Goal: Task Accomplishment & Management: Manage account settings

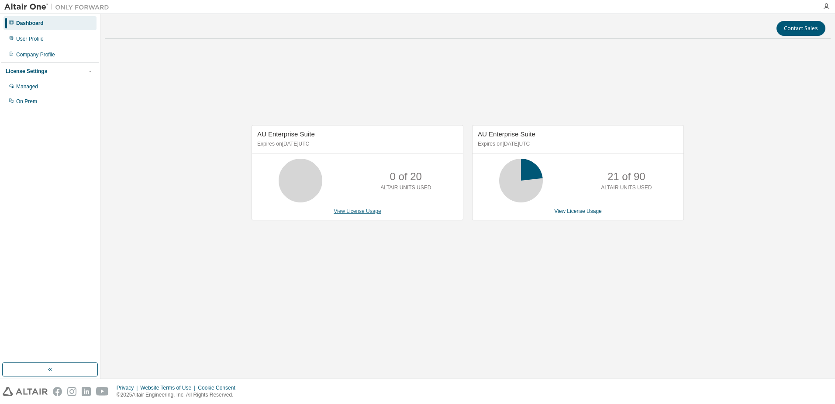
click at [361, 209] on link "View License Usage" at bounding box center [358, 211] width 48 height 6
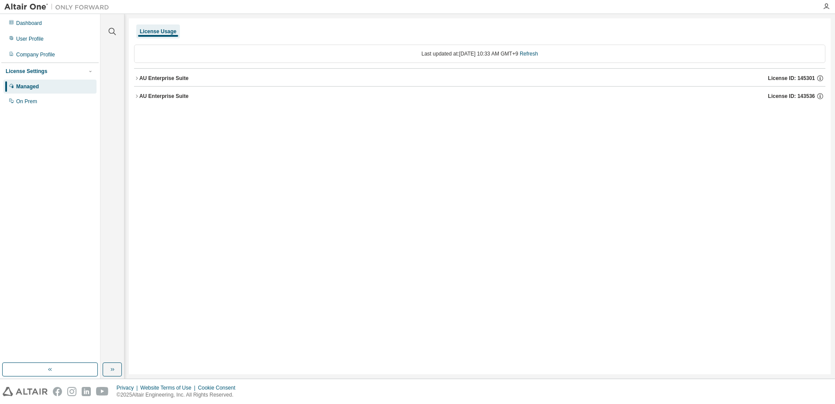
click at [157, 80] on div "AU Enterprise Suite" at bounding box center [163, 78] width 49 height 7
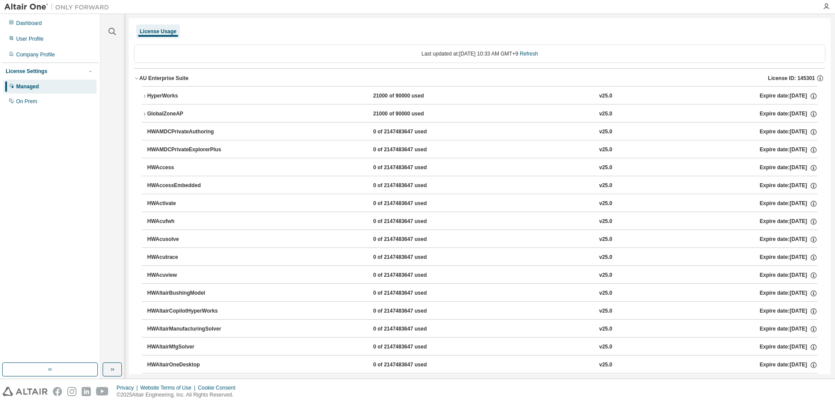
click at [165, 75] on div "AU Enterprise Suite" at bounding box center [163, 78] width 49 height 7
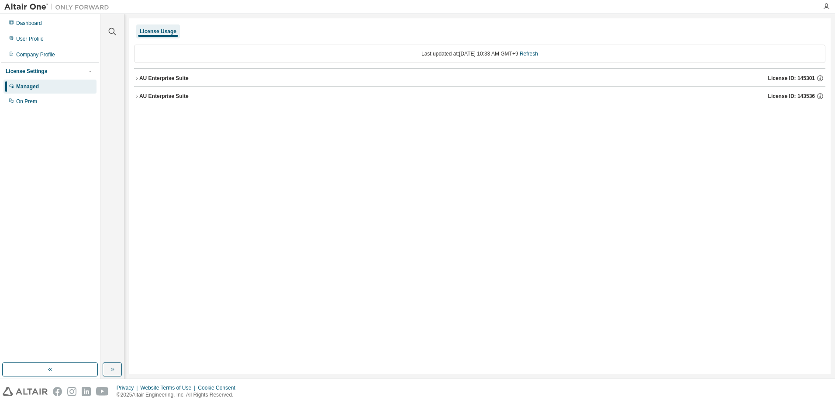
drag, startPoint x: 32, startPoint y: 32, endPoint x: 39, endPoint y: 30, distance: 7.2
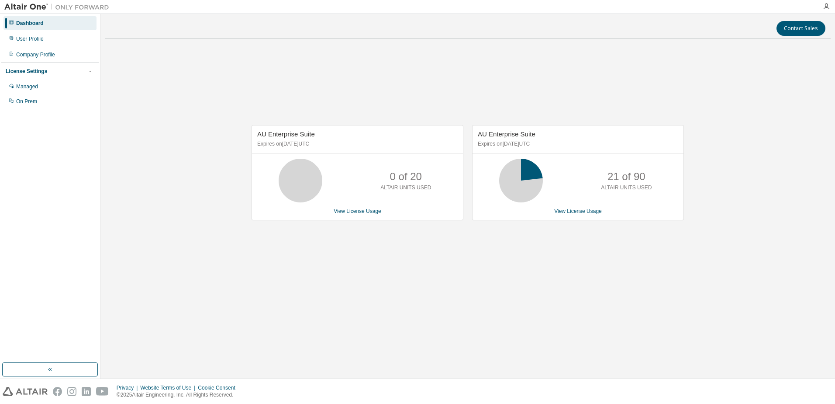
click at [532, 184] on icon at bounding box center [521, 181] width 22 height 22
click at [573, 209] on link "View License Usage" at bounding box center [578, 211] width 48 height 6
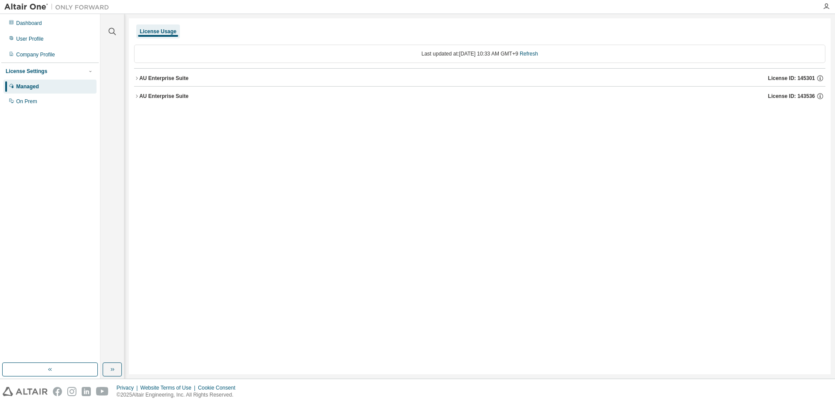
click at [168, 84] on button "AU Enterprise Suite License ID: 145301" at bounding box center [480, 78] width 692 height 19
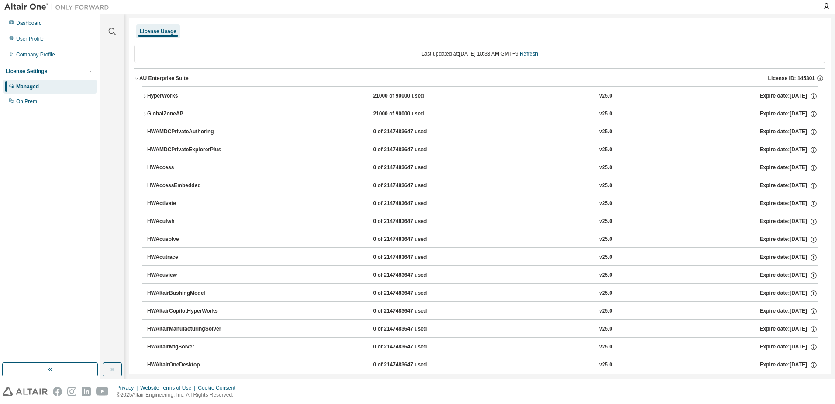
click at [225, 53] on div "Last updated at: [DATE] 10:33 AM GMT+9 Refresh" at bounding box center [480, 54] width 692 height 18
click at [170, 29] on div "License Usage" at bounding box center [158, 31] width 37 height 7
click at [166, 32] on div "License Usage" at bounding box center [158, 31] width 37 height 7
click at [53, 84] on div "Managed" at bounding box center [49, 87] width 93 height 14
click at [30, 34] on div "User Profile" at bounding box center [49, 39] width 93 height 14
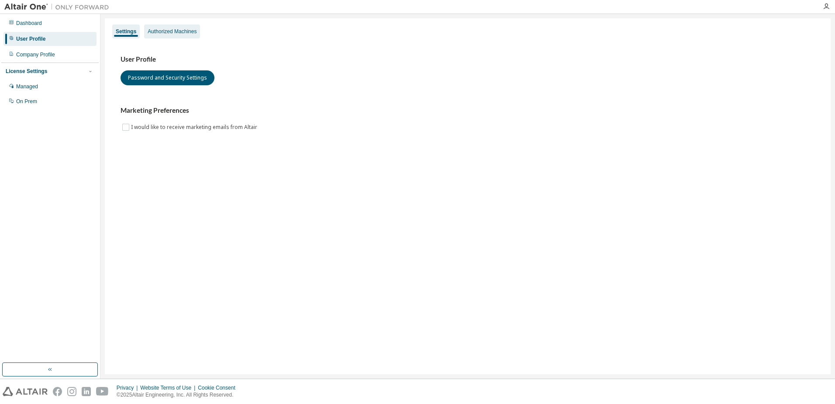
click at [148, 31] on div "Authorized Machines" at bounding box center [172, 31] width 49 height 7
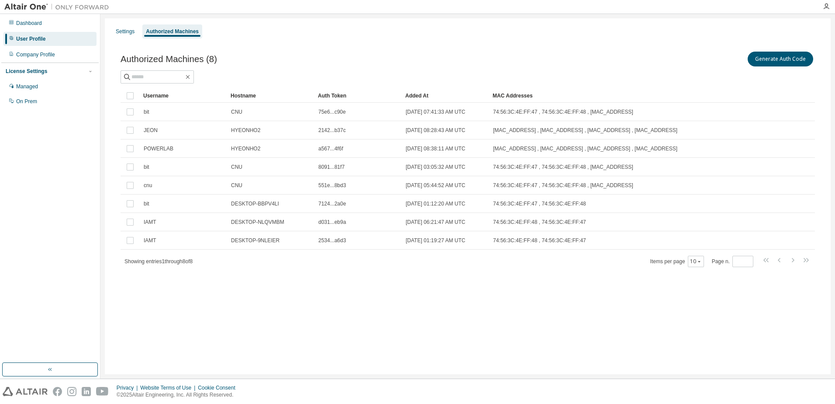
click at [428, 97] on div "Added At" at bounding box center [445, 96] width 80 height 14
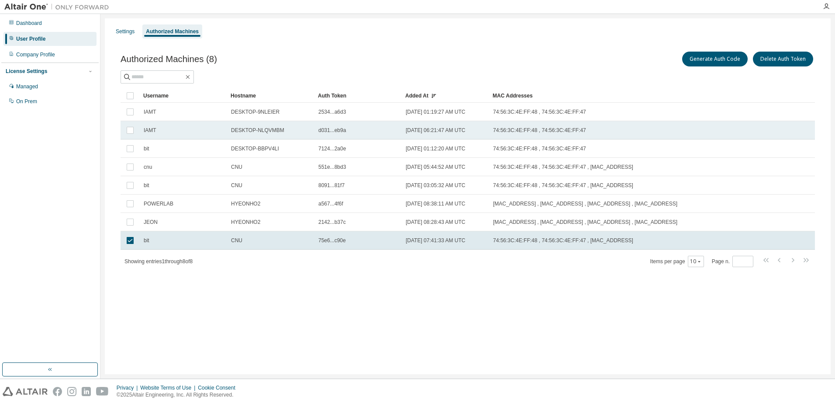
click at [122, 136] on td at bounding box center [130, 130] width 19 height 18
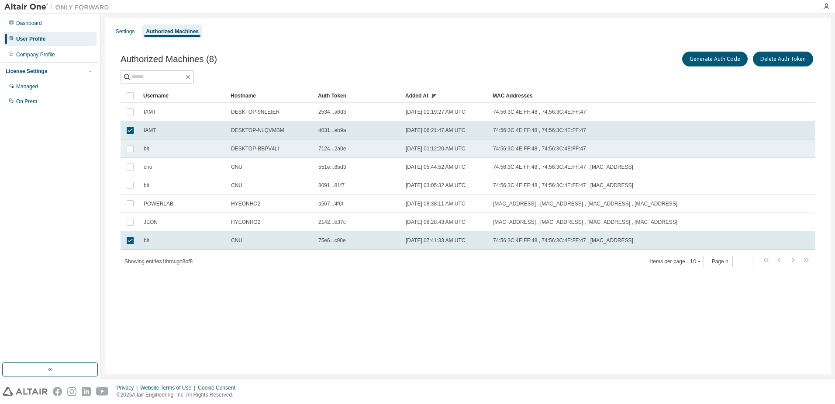
click at [124, 152] on td at bounding box center [130, 148] width 19 height 18
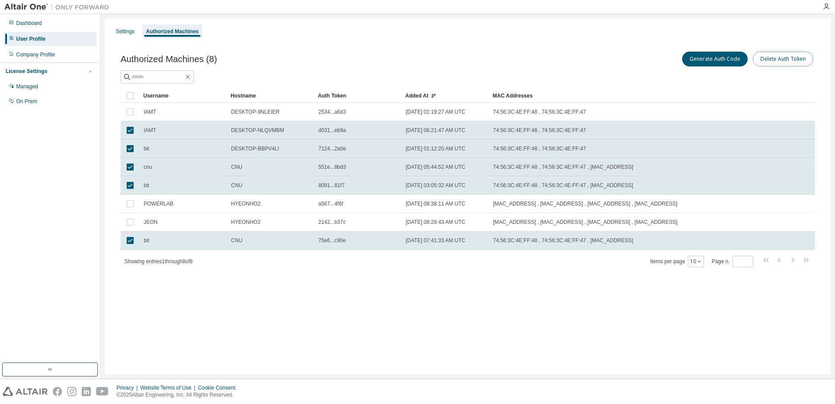
click at [792, 59] on button "Delete Auth Token" at bounding box center [783, 59] width 60 height 15
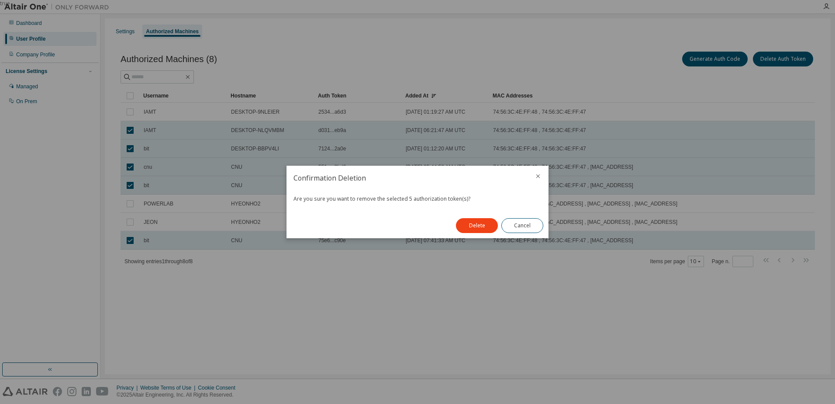
click at [485, 226] on button "Delete" at bounding box center [477, 225] width 42 height 15
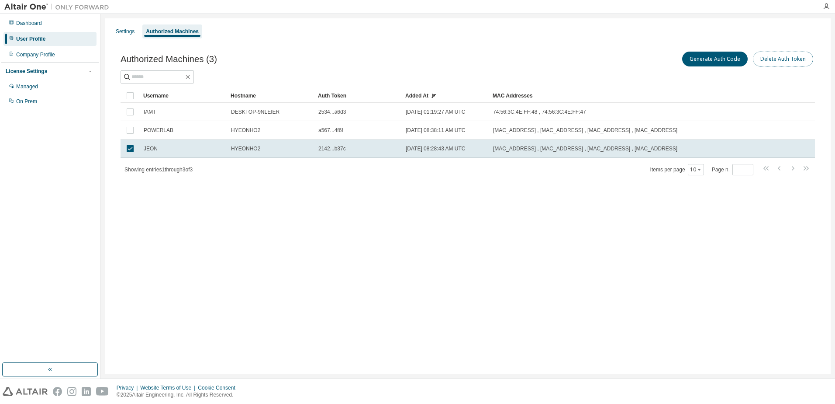
click at [780, 52] on button "Delete Auth Token" at bounding box center [783, 59] width 60 height 15
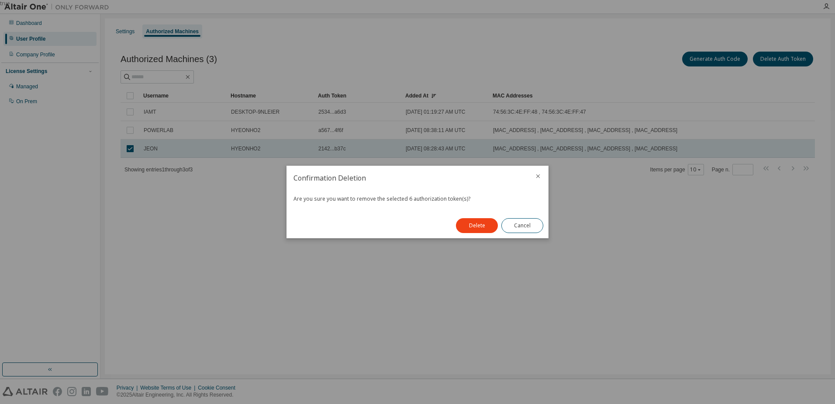
click at [457, 236] on div "Delete Cancel" at bounding box center [500, 225] width 98 height 25
click at [476, 227] on button "Delete" at bounding box center [477, 225] width 42 height 15
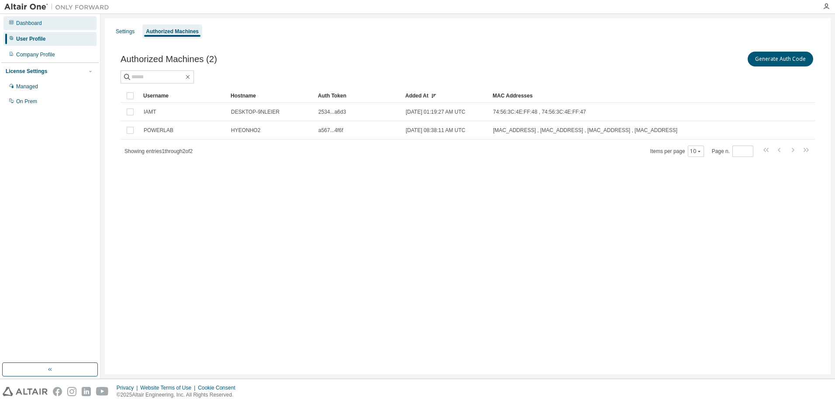
click at [62, 30] on div "Dashboard User Profile Company Profile License Settings Managed On Prem" at bounding box center [49, 62] width 97 height 94
click at [66, 25] on div "Dashboard" at bounding box center [49, 23] width 93 height 14
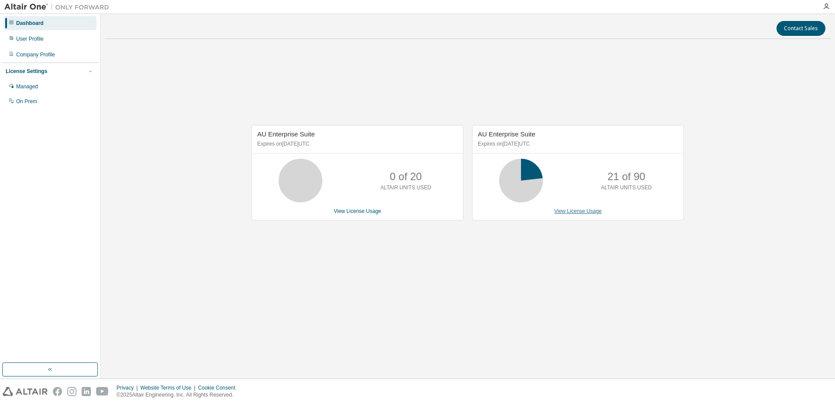
click at [570, 208] on link "View License Usage" at bounding box center [578, 211] width 48 height 6
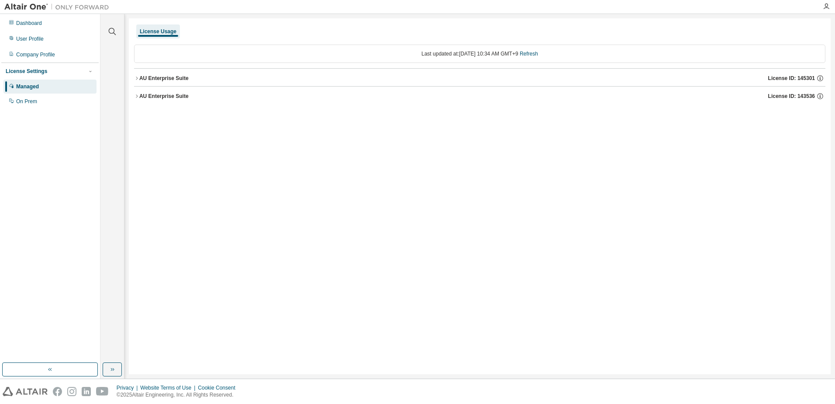
click at [151, 99] on div "AU Enterprise Suite" at bounding box center [163, 96] width 49 height 7
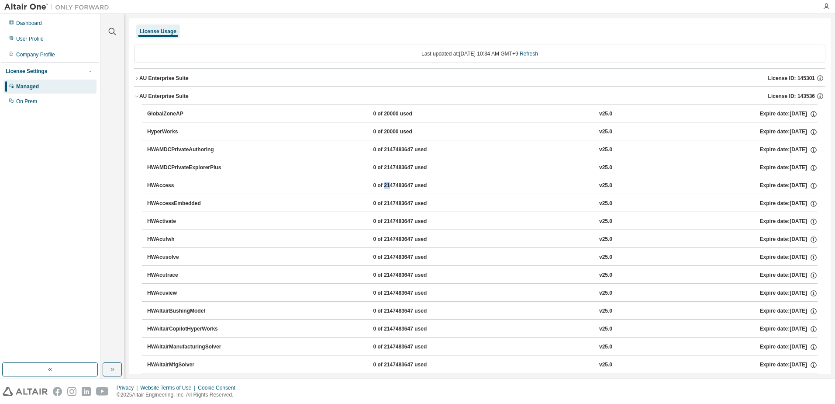
click at [778, 72] on button "AU Enterprise Suite License ID: 145301" at bounding box center [480, 78] width 692 height 19
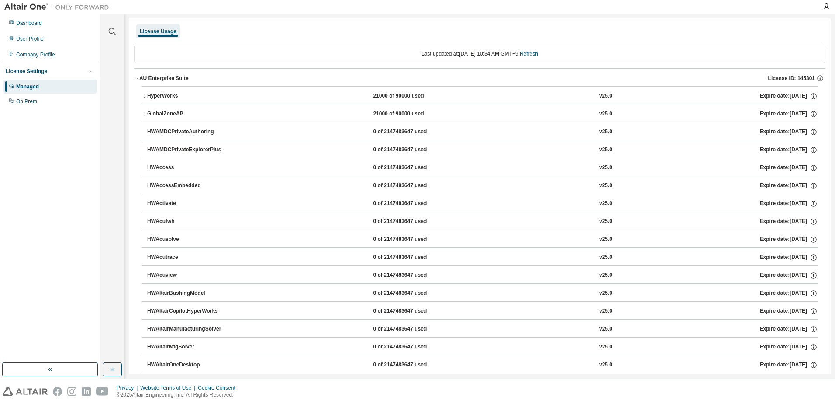
click at [233, 82] on button "AU Enterprise Suite License ID: 145301" at bounding box center [480, 78] width 692 height 19
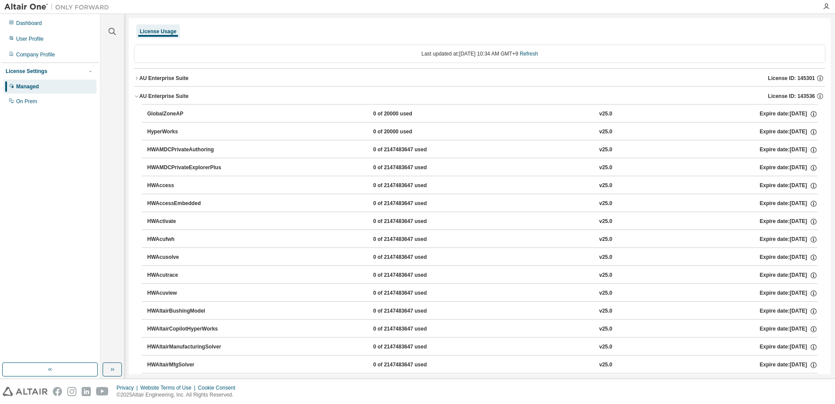
drag, startPoint x: 831, startPoint y: 26, endPoint x: 830, endPoint y: 39, distance: 13.2
click at [830, 39] on div "Clear all Collapse on share string Yes No Only used licenses Yes No Only my usa…" at bounding box center [467, 196] width 735 height 364
click at [541, 101] on button "AU Enterprise Suite License ID: 143536" at bounding box center [480, 96] width 692 height 19
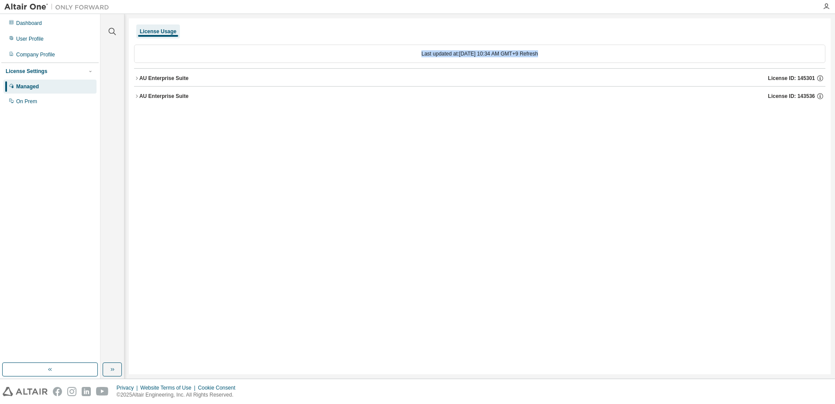
click at [545, 87] on button "AU Enterprise Suite License ID: 143536" at bounding box center [480, 96] width 692 height 19
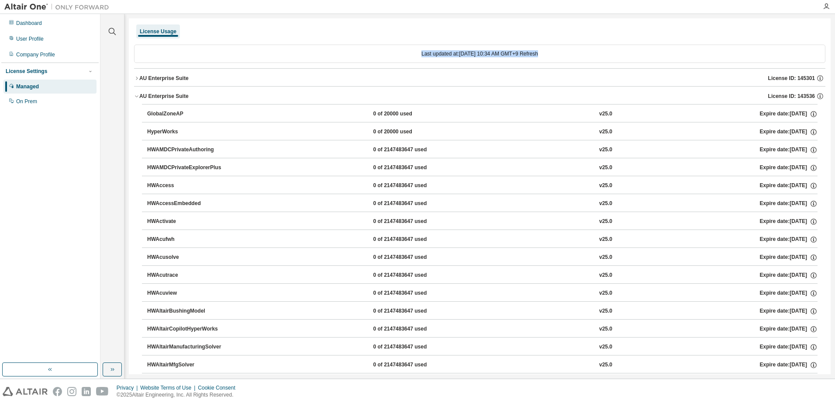
click at [407, 38] on div "License Usage" at bounding box center [480, 32] width 692 height 16
click at [309, 56] on div "Last updated at: [DATE] 10:34 AM GMT+9 Refresh" at bounding box center [480, 54] width 692 height 18
click at [281, 81] on div "AU Enterprise Suite License ID: 145301" at bounding box center [482, 78] width 686 height 8
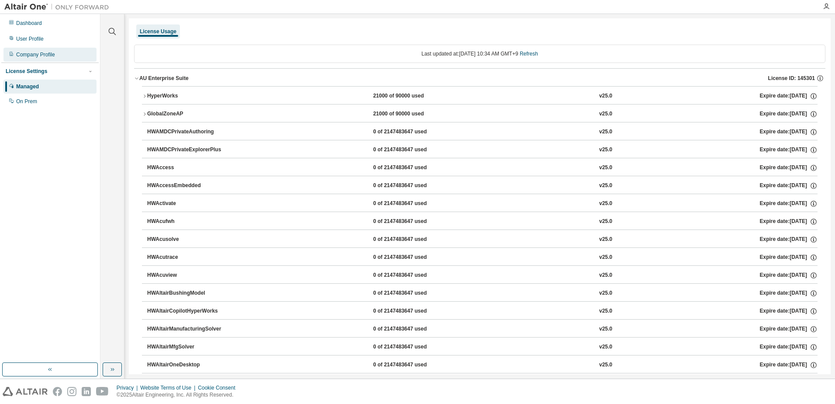
click at [39, 50] on div "Company Profile" at bounding box center [49, 55] width 93 height 14
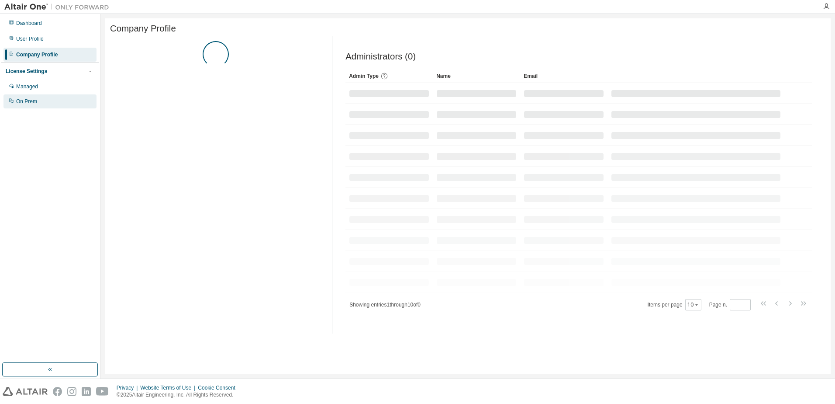
click at [45, 104] on div "On Prem" at bounding box center [49, 101] width 93 height 14
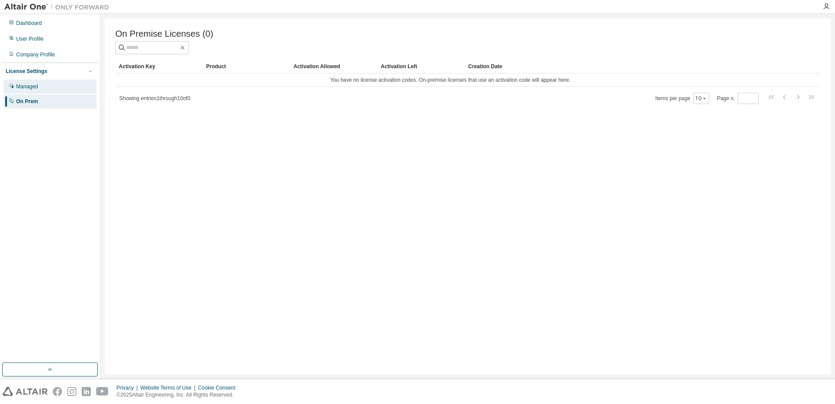
click at [45, 83] on div "Managed" at bounding box center [49, 87] width 93 height 14
